Goal: Task Accomplishment & Management: Use online tool/utility

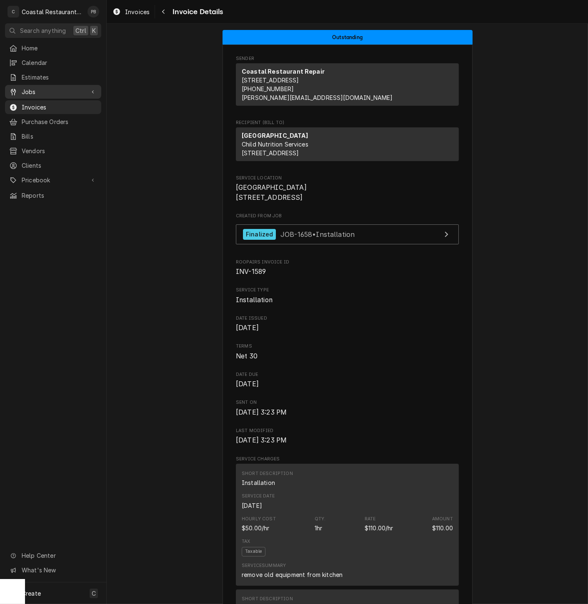
click at [28, 87] on span "Jobs" at bounding box center [53, 91] width 63 height 9
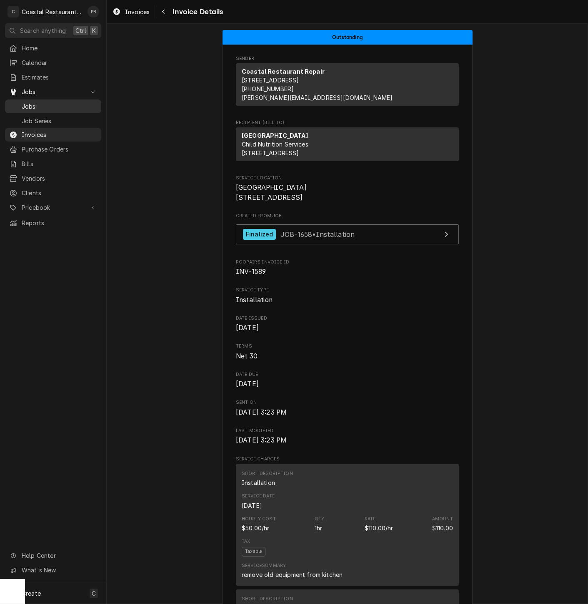
click at [36, 103] on span "Jobs" at bounding box center [59, 106] width 75 height 9
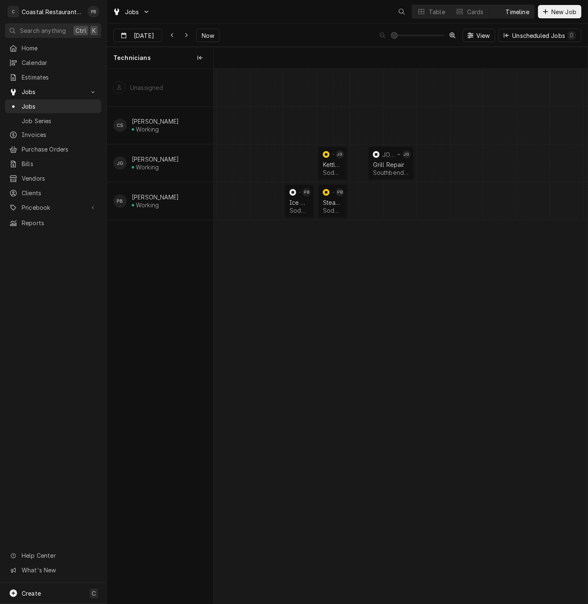
scroll to position [0, 7410]
click at [205, 34] on span "Now" at bounding box center [208, 35] width 16 height 9
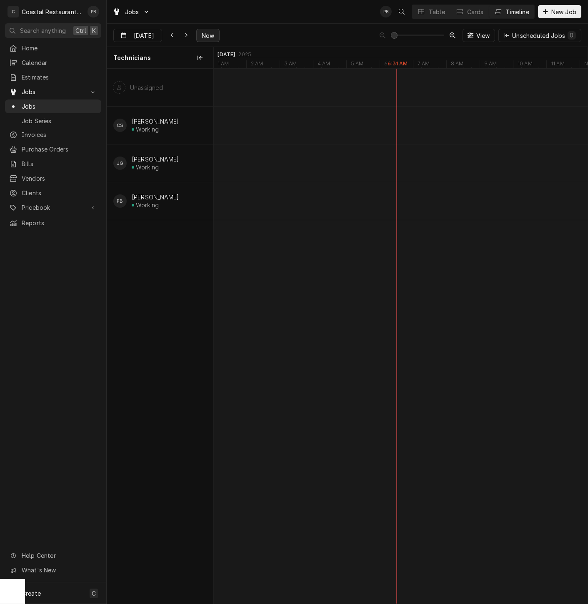
type input "Sep 16"
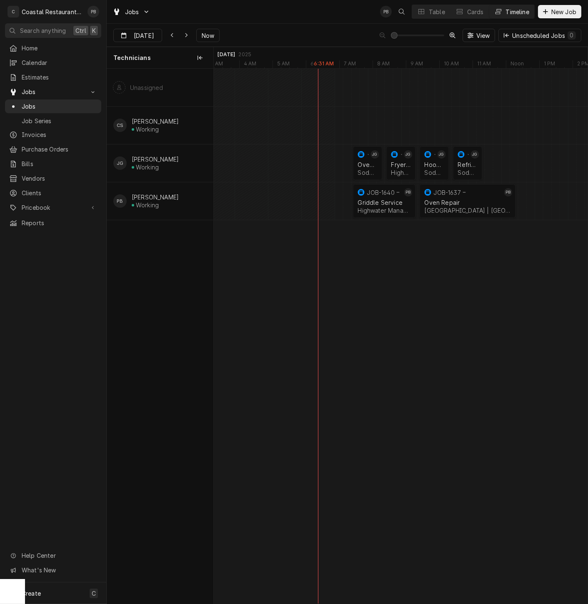
scroll to position [0, 0]
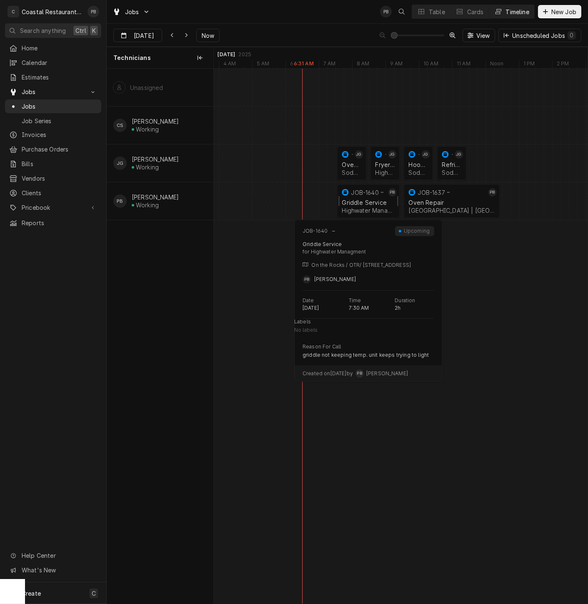
click at [366, 197] on div "Griddle Service Highwater Managment | Lewes, 19958" at bounding box center [368, 206] width 56 height 18
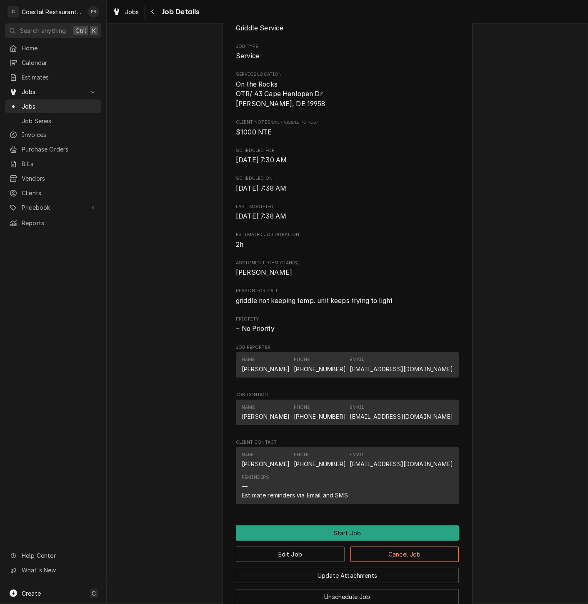
scroll to position [272, 0]
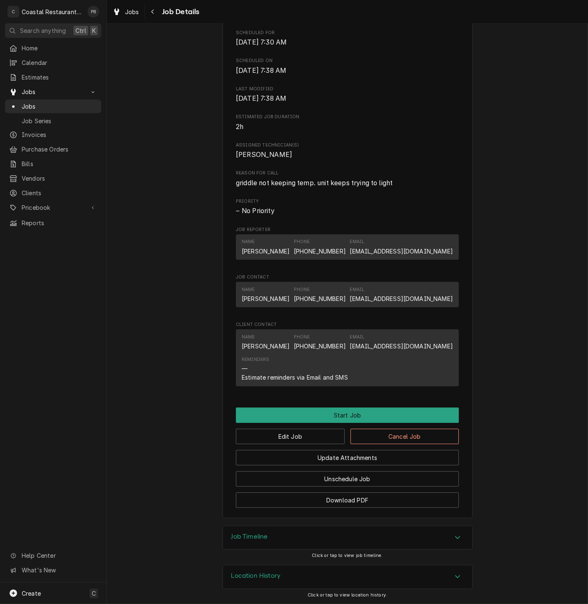
click at [455, 537] on icon "Accordion Header" at bounding box center [457, 537] width 5 height 3
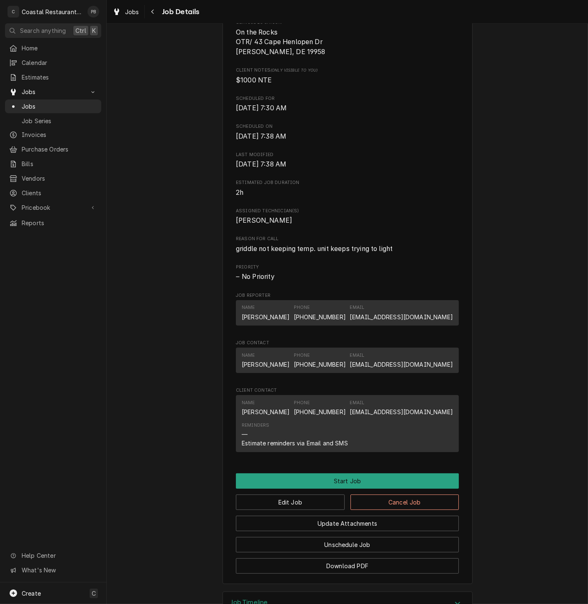
scroll to position [231, 0]
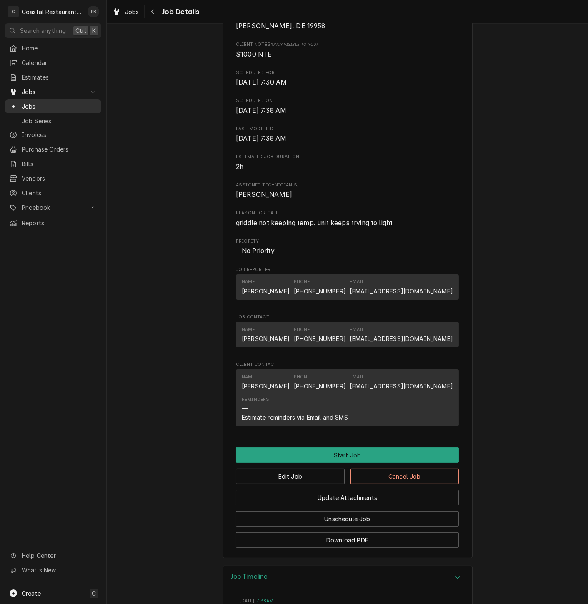
click at [28, 102] on span "Jobs" at bounding box center [59, 106] width 75 height 9
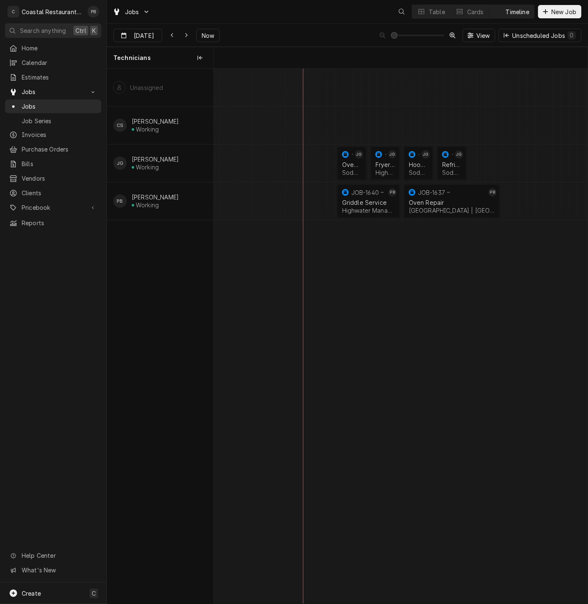
scroll to position [0, 7407]
click at [35, 102] on span "Jobs" at bounding box center [59, 106] width 75 height 9
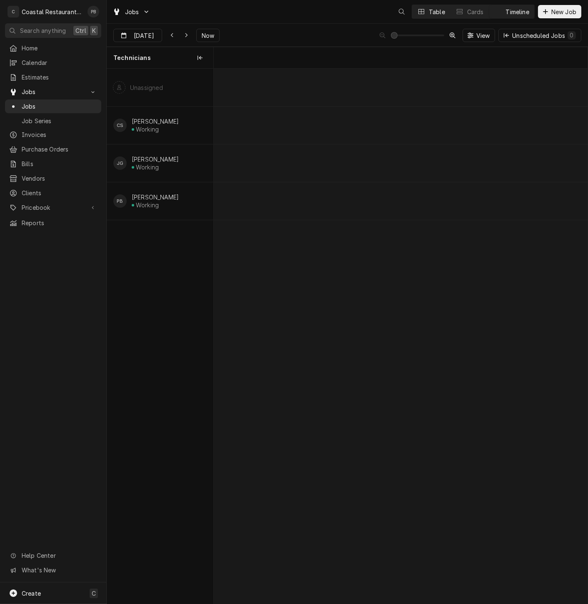
scroll to position [0, 7407]
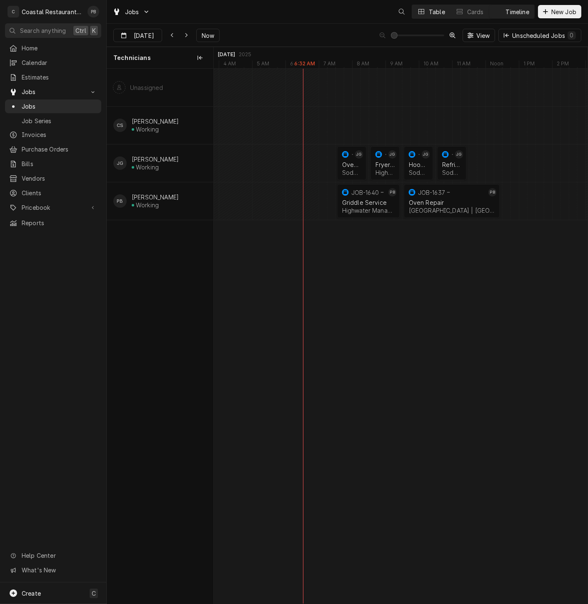
click at [433, 12] on div "Table" at bounding box center [436, 11] width 16 height 9
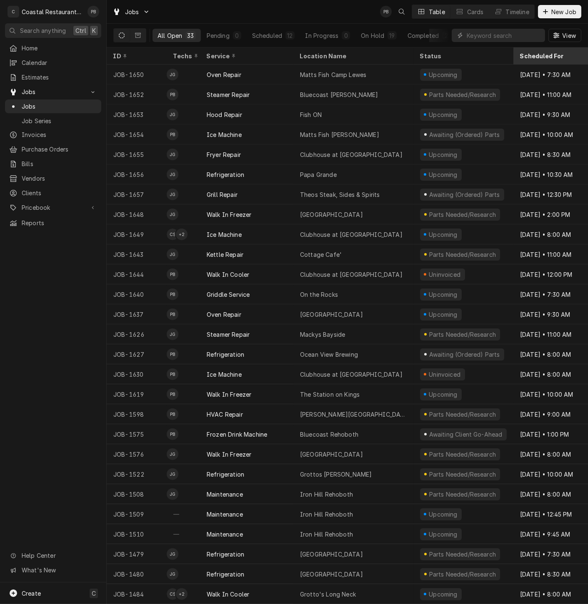
click at [550, 55] on div "Scheduled For" at bounding box center [556, 56] width 72 height 9
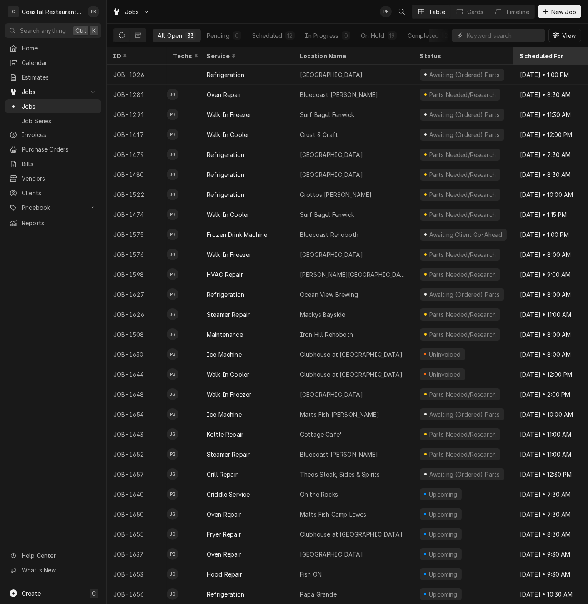
click at [550, 54] on div "Scheduled For" at bounding box center [556, 56] width 72 height 9
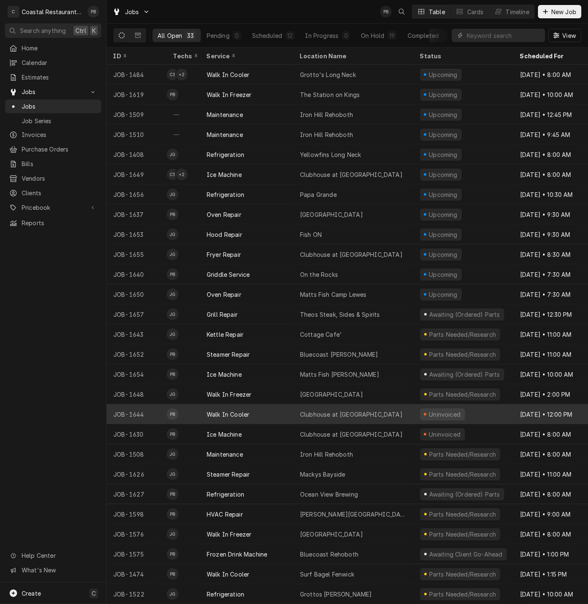
click at [321, 411] on div "Clubhouse at Baywood" at bounding box center [351, 414] width 102 height 9
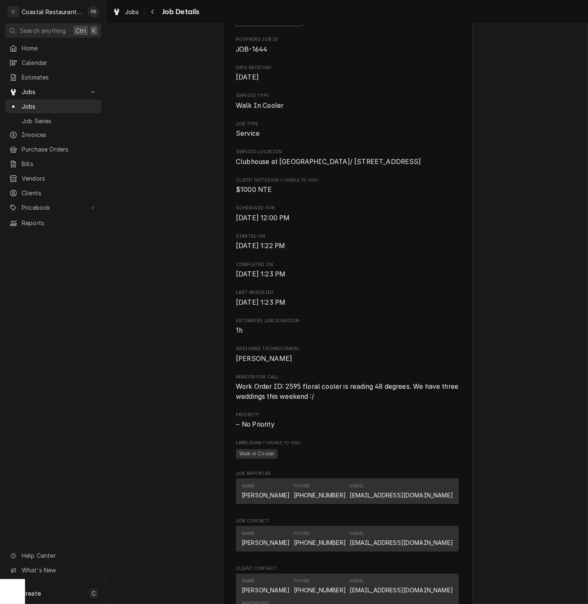
scroll to position [231, 0]
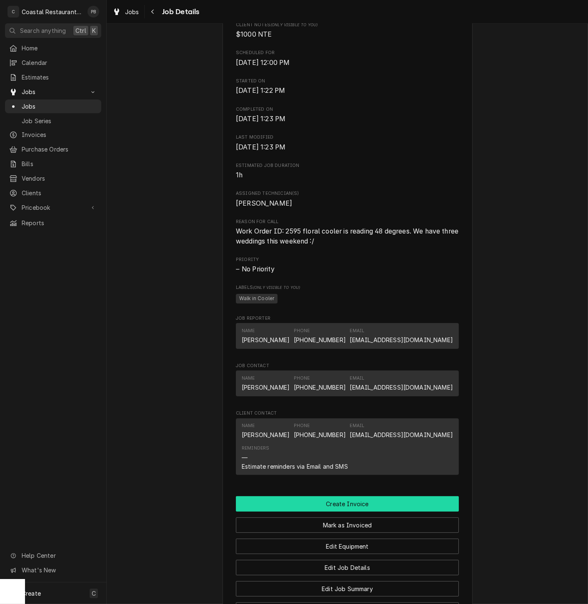
click at [359, 512] on button "Create Invoice" at bounding box center [347, 503] width 223 height 15
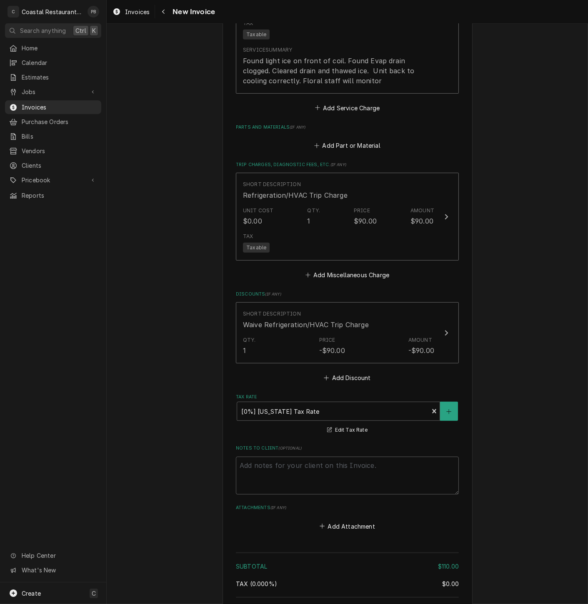
scroll to position [913, 0]
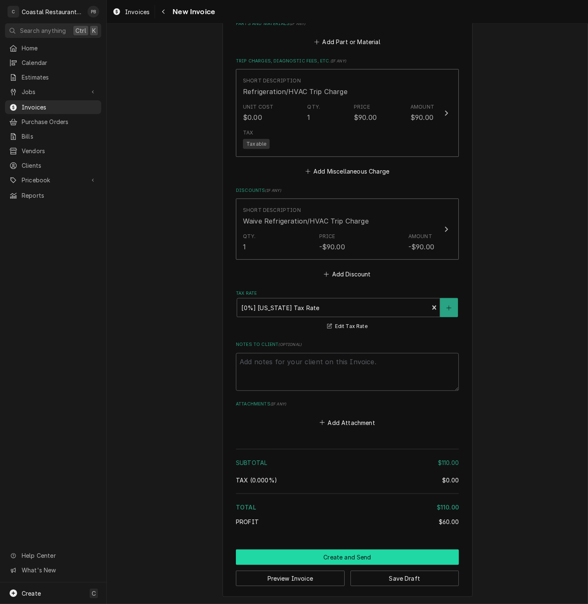
click at [341, 555] on button "Create and Send" at bounding box center [347, 557] width 223 height 15
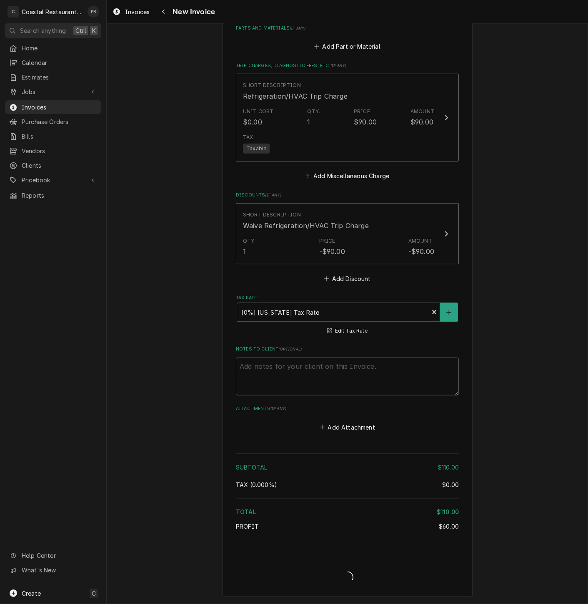
scroll to position [908, 0]
type textarea "x"
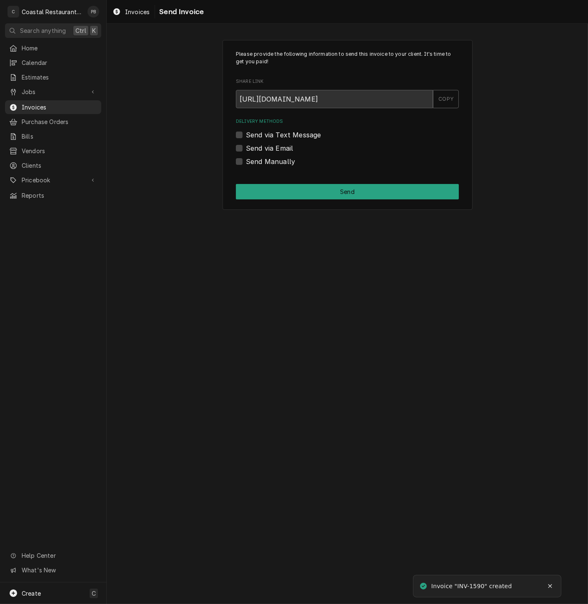
click at [243, 147] on div "Send via Email" at bounding box center [347, 148] width 223 height 10
click at [246, 148] on label "Send via Email" at bounding box center [269, 148] width 47 height 10
click at [246, 148] on input "Send via Email" at bounding box center [357, 152] width 223 height 18
checkbox input "true"
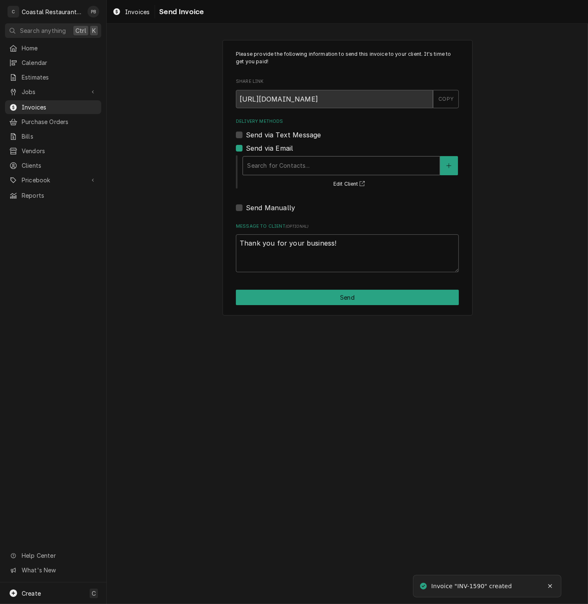
click at [346, 168] on div "Delivery Methods" at bounding box center [341, 165] width 188 height 15
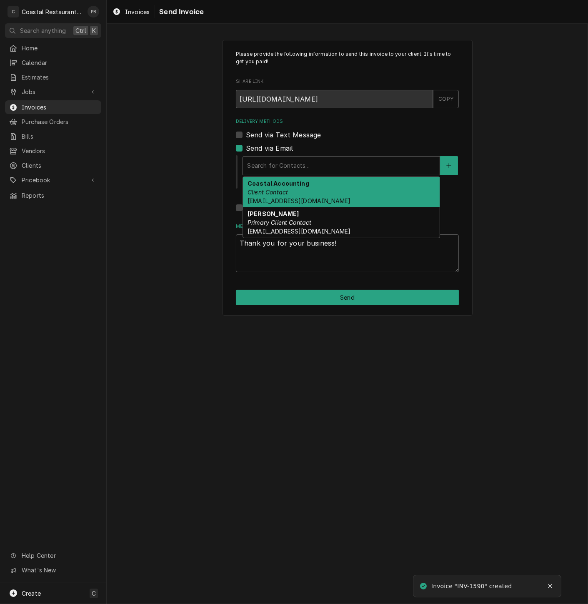
click at [316, 192] on div "Coastal Accounting Client Contact accounting@coastalrestaurantrepair.com" at bounding box center [341, 192] width 197 height 30
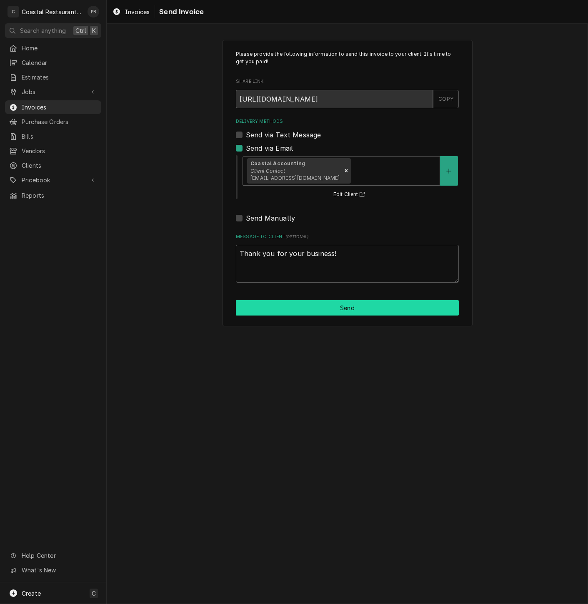
click at [361, 310] on button "Send" at bounding box center [347, 307] width 223 height 15
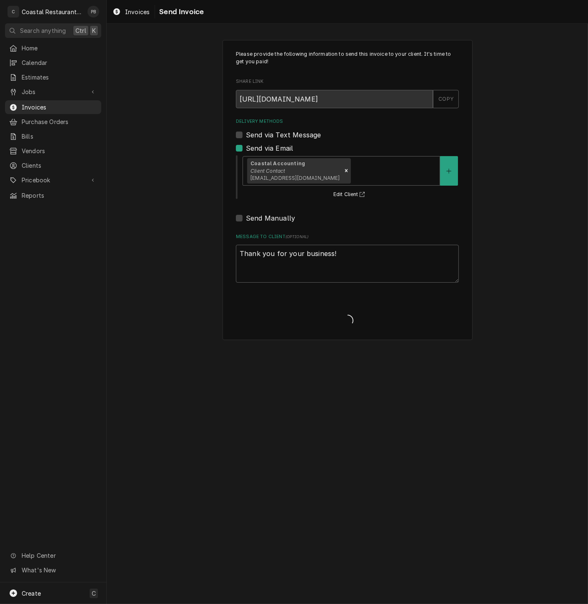
type textarea "x"
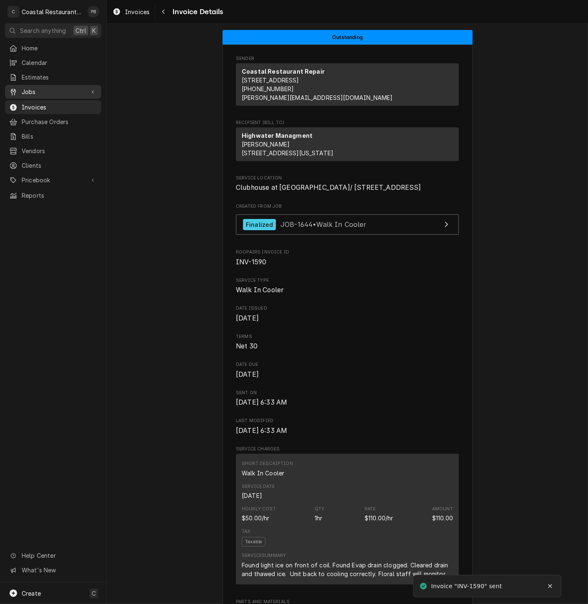
click at [43, 89] on span "Jobs" at bounding box center [53, 91] width 63 height 9
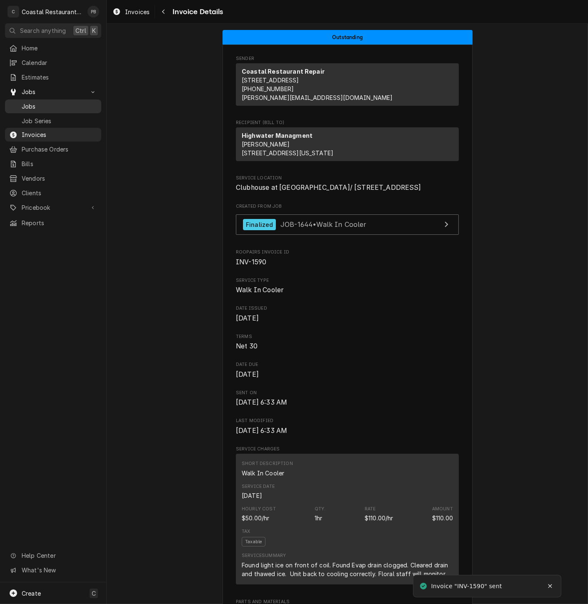
click at [48, 103] on span "Jobs" at bounding box center [59, 106] width 75 height 9
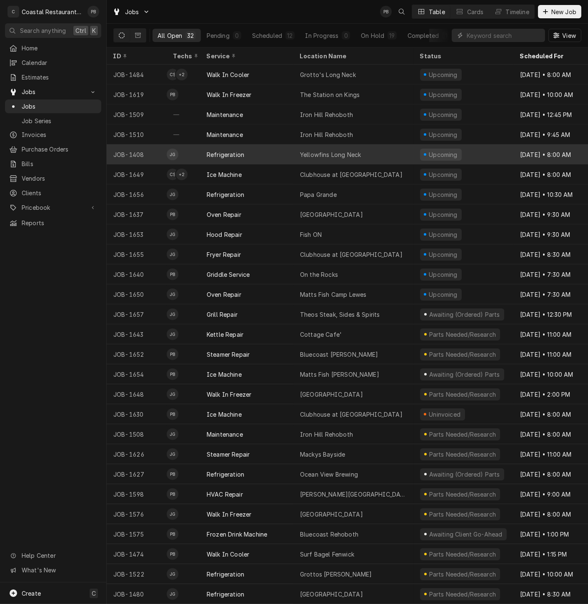
click at [335, 152] on div "Yellowfins Long Neck" at bounding box center [330, 154] width 61 height 9
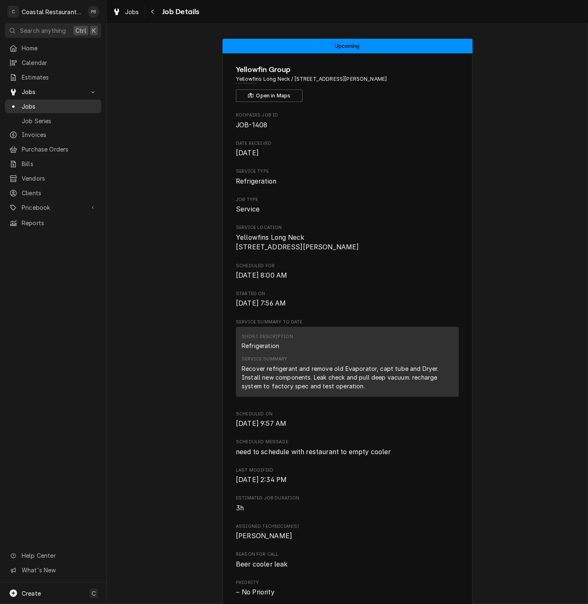
click at [39, 102] on span "Jobs" at bounding box center [59, 106] width 75 height 9
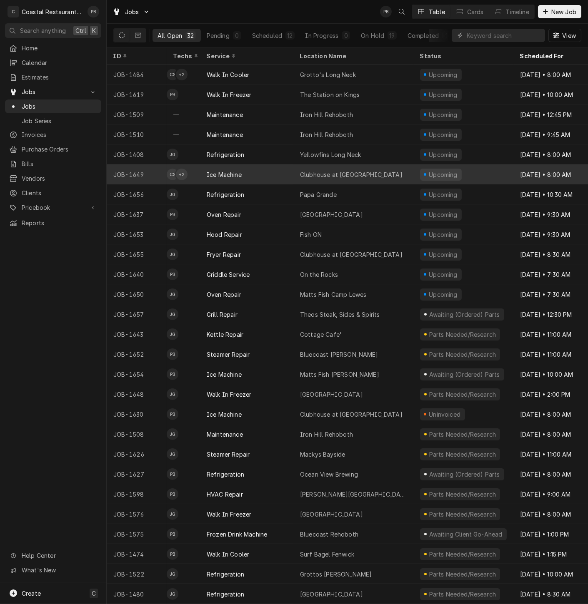
click at [360, 173] on div "Clubhouse at Baywood" at bounding box center [351, 174] width 102 height 9
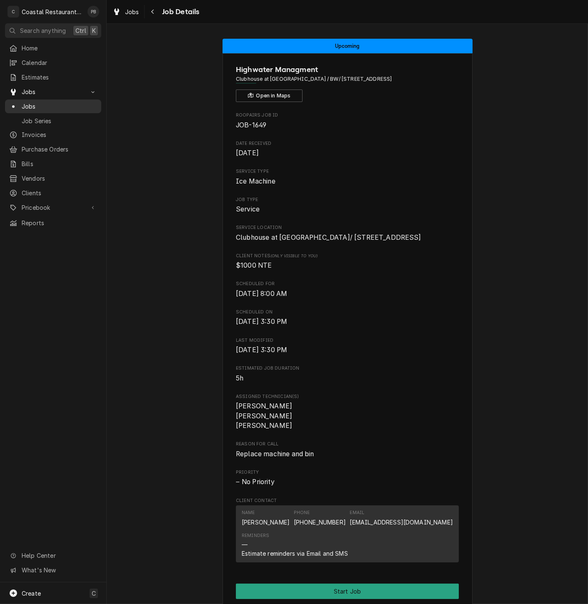
click at [34, 100] on link "Jobs" at bounding box center [53, 107] width 96 height 14
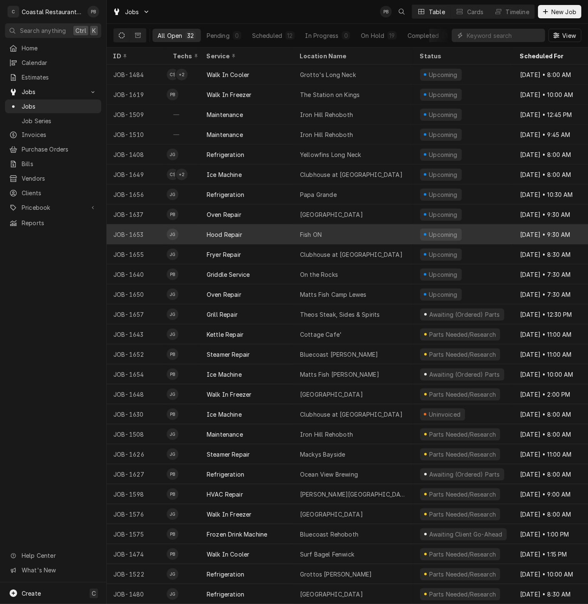
click at [379, 229] on div "Fish ON" at bounding box center [353, 234] width 120 height 20
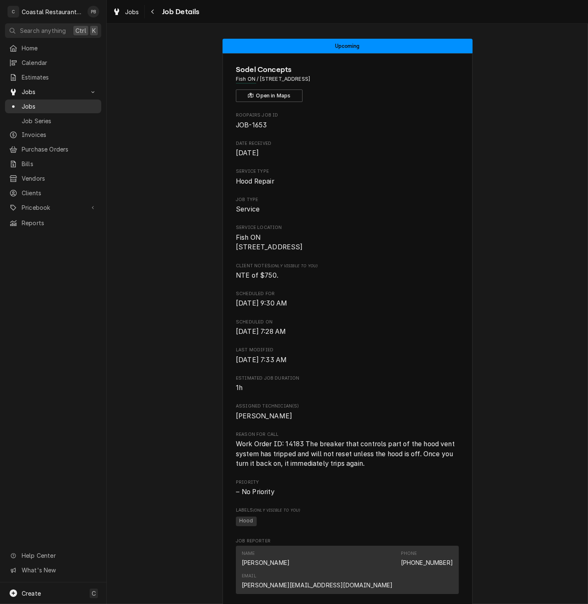
click at [33, 102] on span "Jobs" at bounding box center [59, 106] width 75 height 9
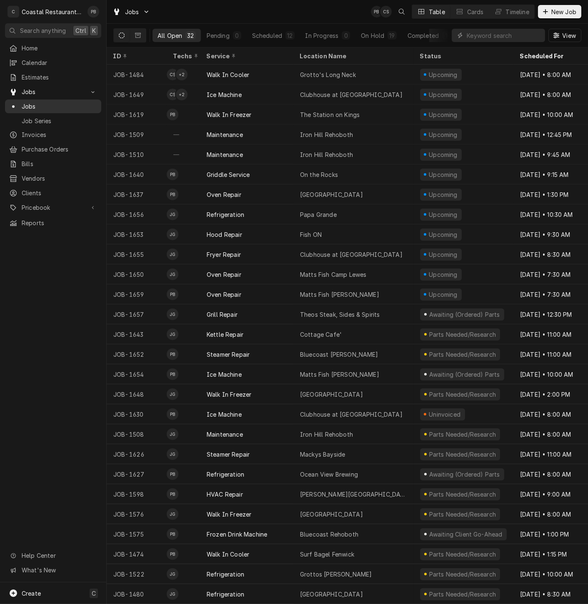
click at [38, 105] on span "Jobs" at bounding box center [59, 106] width 75 height 9
click at [517, 9] on div "Timeline" at bounding box center [517, 11] width 23 height 9
